Goal: Navigation & Orientation: Find specific page/section

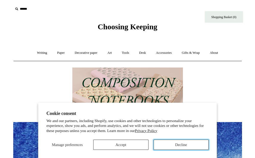
click at [173, 145] on button "Decline" at bounding box center [181, 145] width 55 height 10
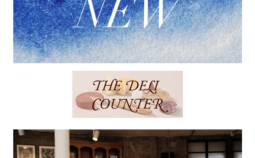
scroll to position [154, 0]
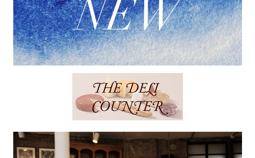
click at [158, 99] on img at bounding box center [127, 96] width 111 height 47
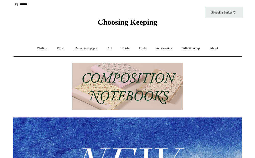
scroll to position [0, 0]
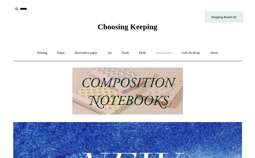
click at [168, 53] on link "Accessories +" at bounding box center [163, 52] width 25 height 13
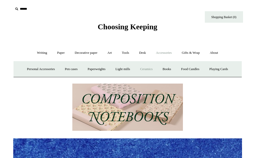
click at [149, 70] on link "Ceramics +" at bounding box center [146, 68] width 22 height 13
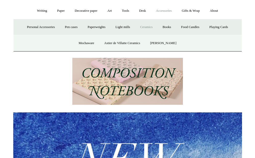
scroll to position [42, 0]
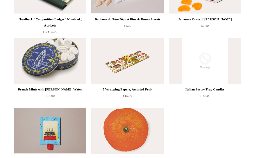
scroll to position [589, 0]
